Goal: Check status

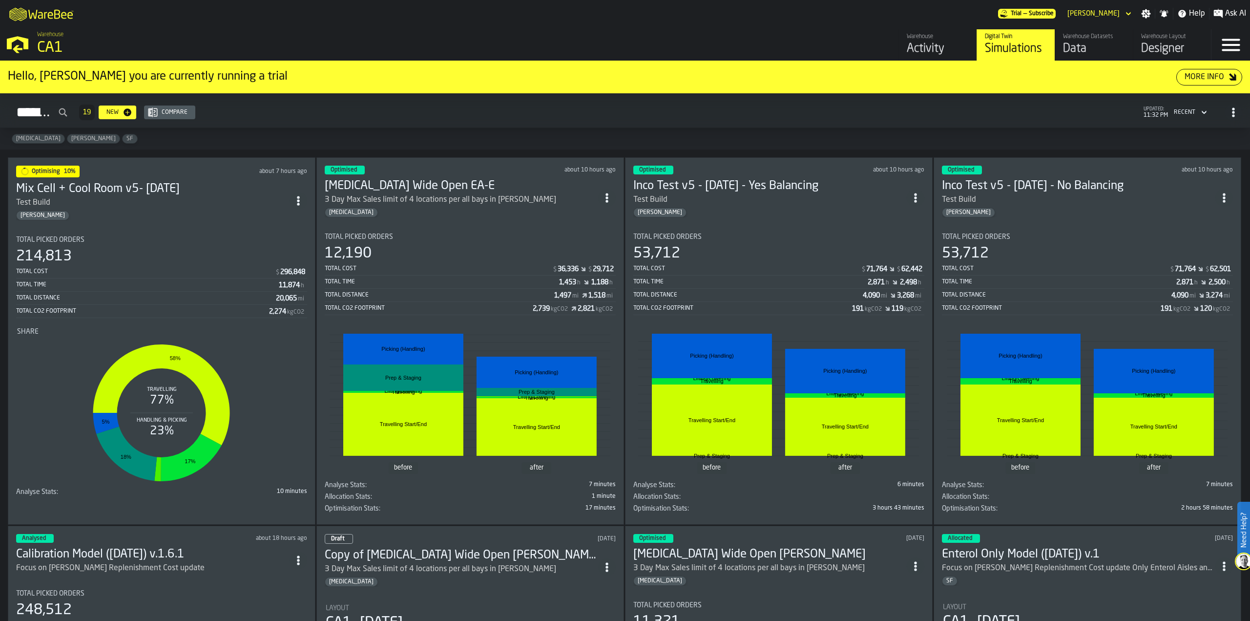
click at [272, 236] on div "Total Picked Orders" at bounding box center [161, 240] width 291 height 8
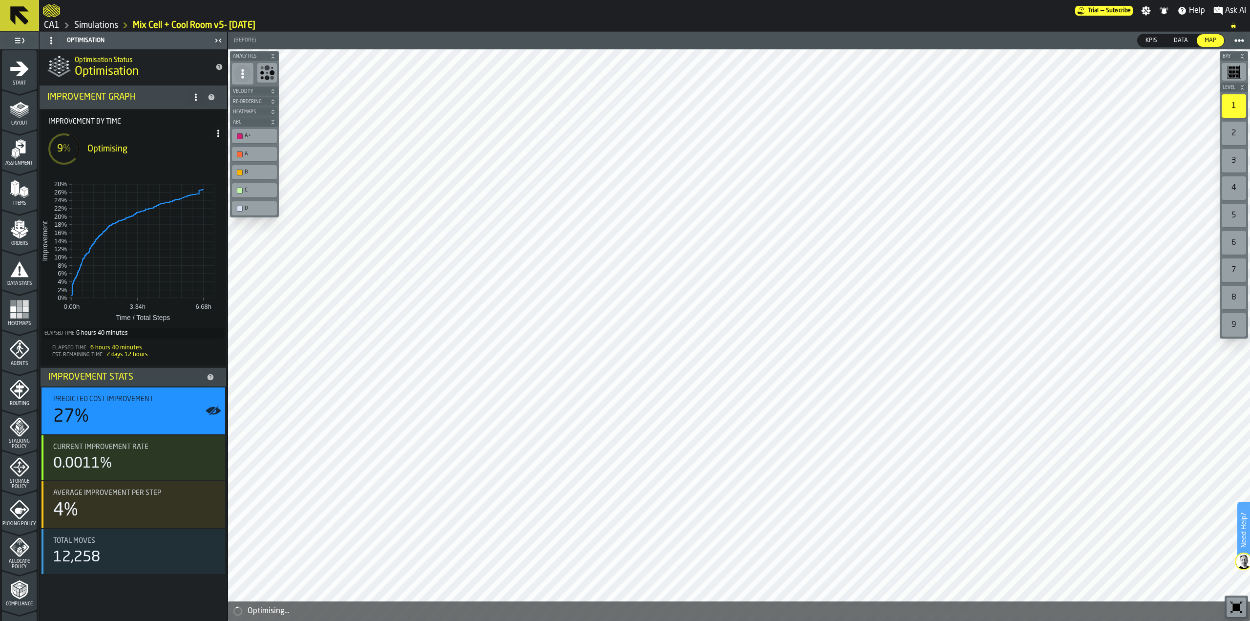
click at [28, 21] on icon at bounding box center [19, 15] width 23 height 23
